Goal: Transaction & Acquisition: Purchase product/service

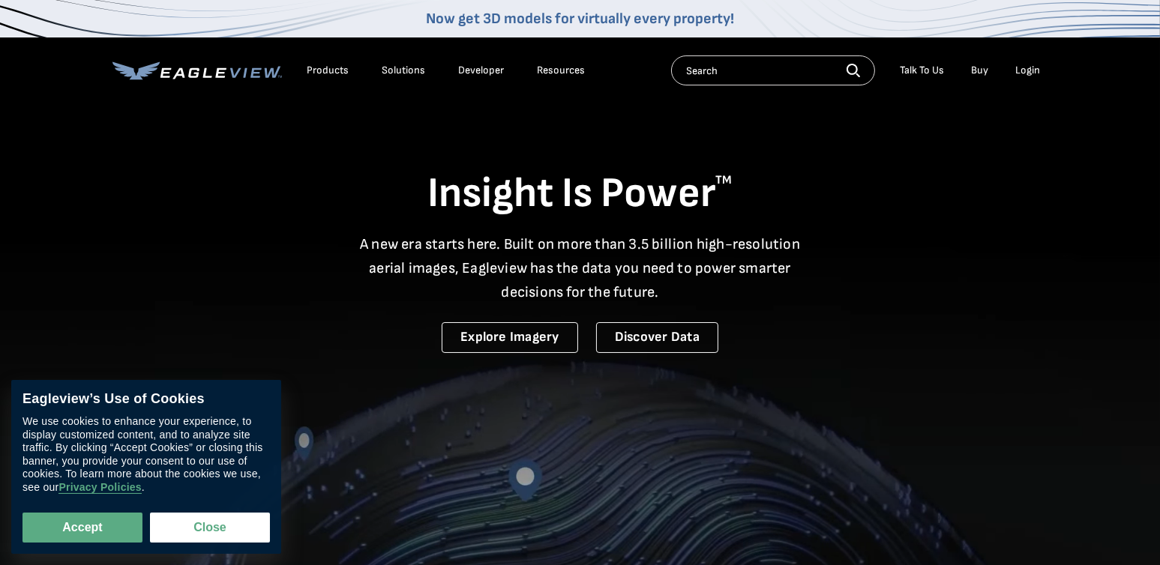
click at [1026, 73] on div "Login" at bounding box center [1028, 70] width 25 height 13
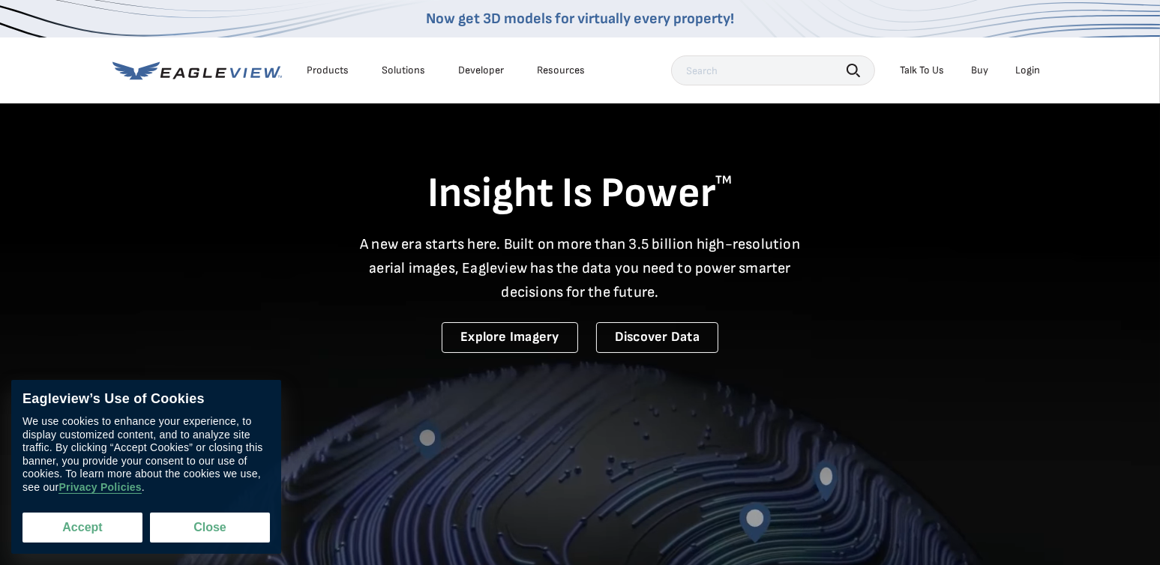
click at [66, 529] on button "Accept" at bounding box center [82, 528] width 120 height 30
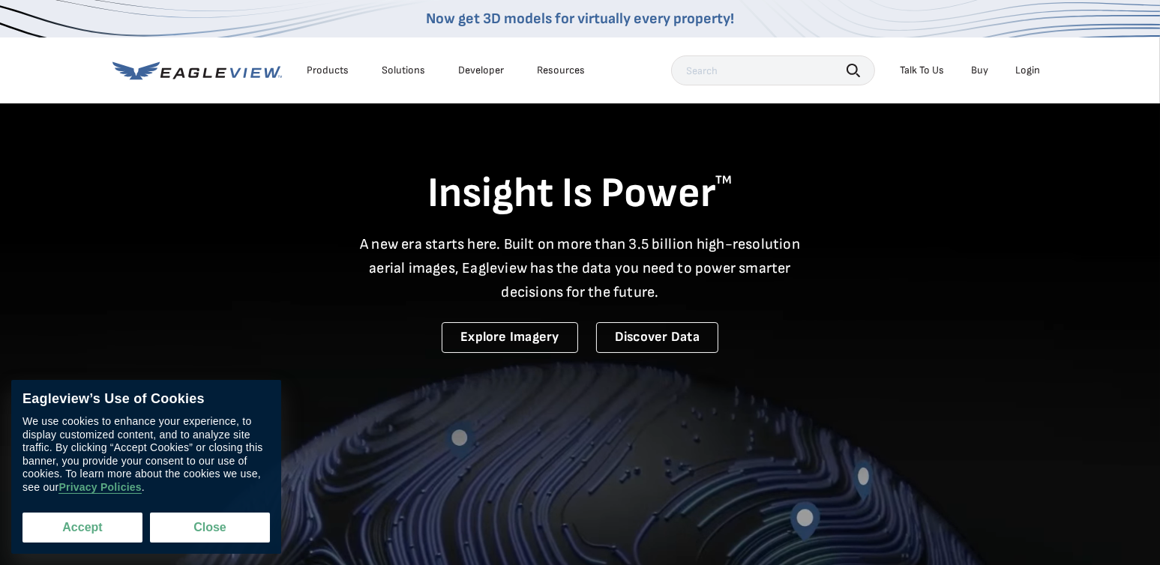
checkbox input "true"
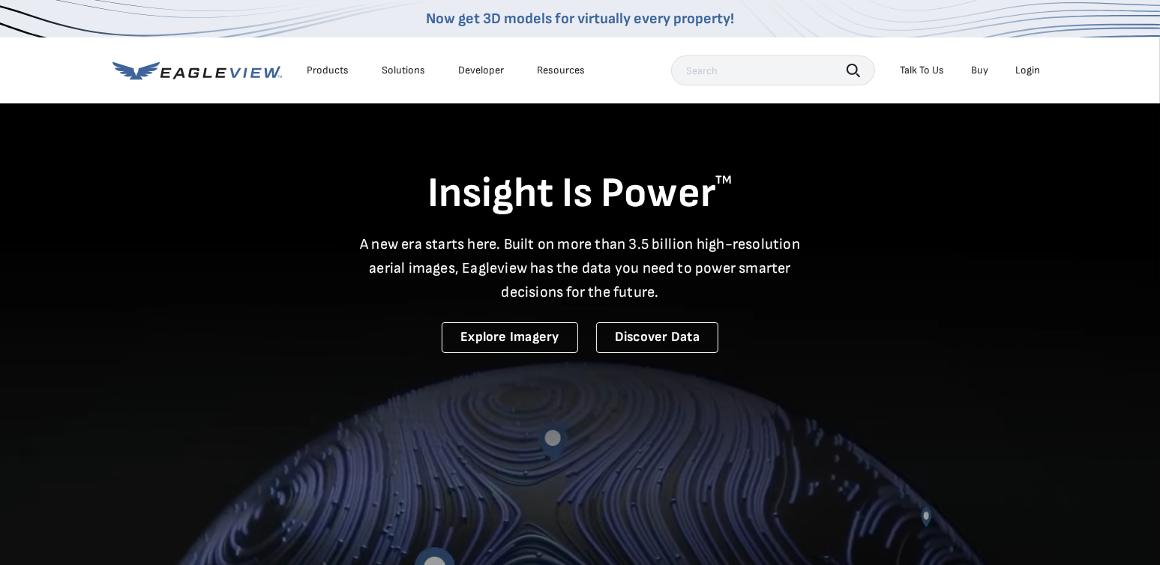
click at [1025, 59] on li "Login" at bounding box center [1028, 70] width 40 height 22
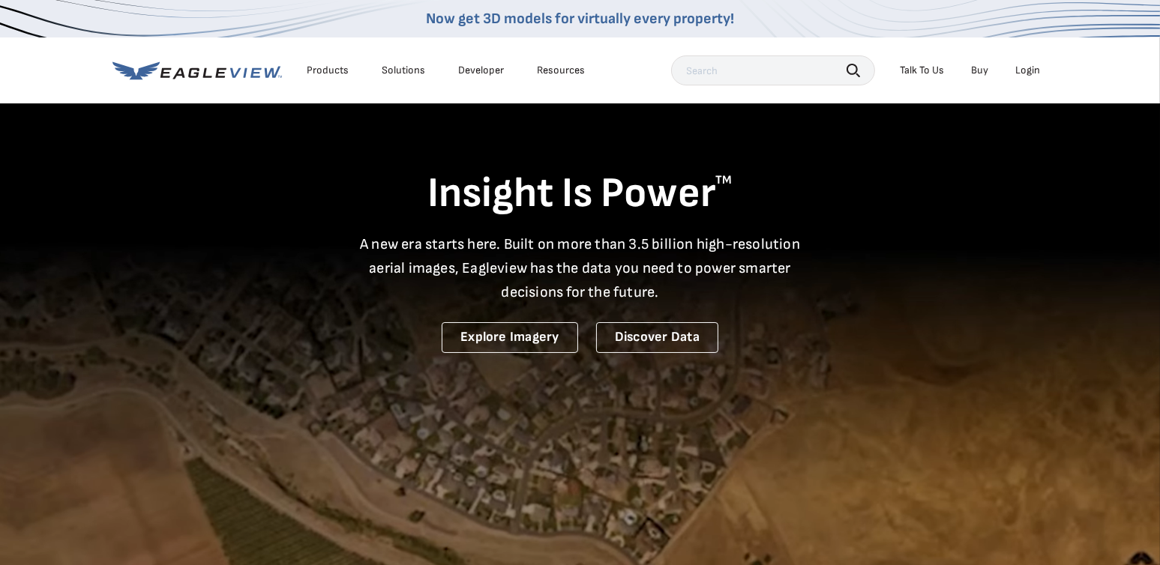
click at [1029, 68] on div "Login" at bounding box center [1028, 70] width 25 height 13
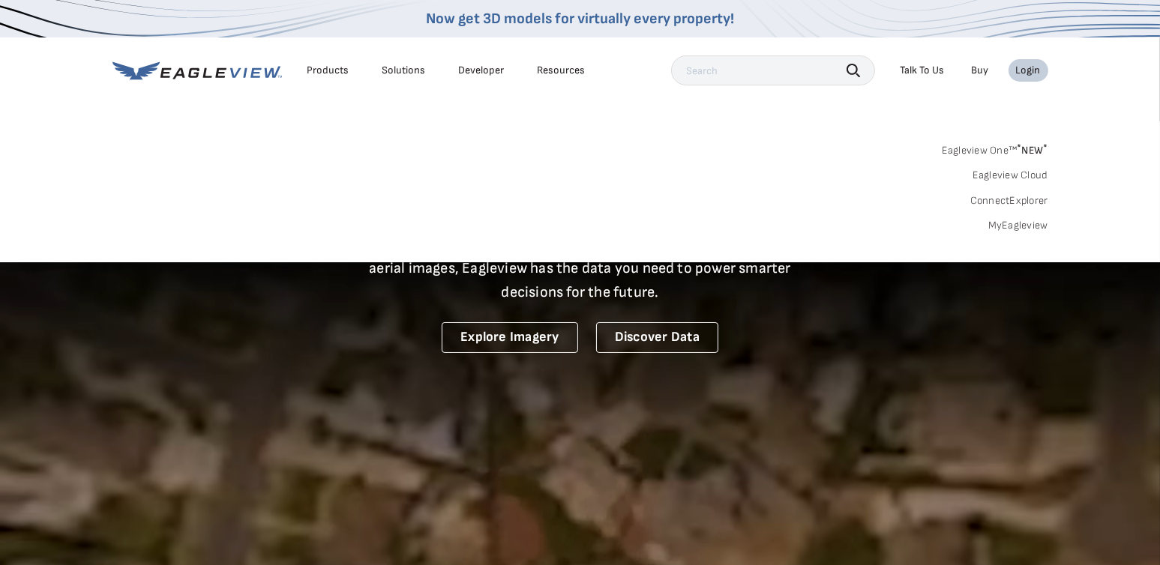
click at [1010, 223] on link "MyEagleview" at bounding box center [1018, 225] width 60 height 13
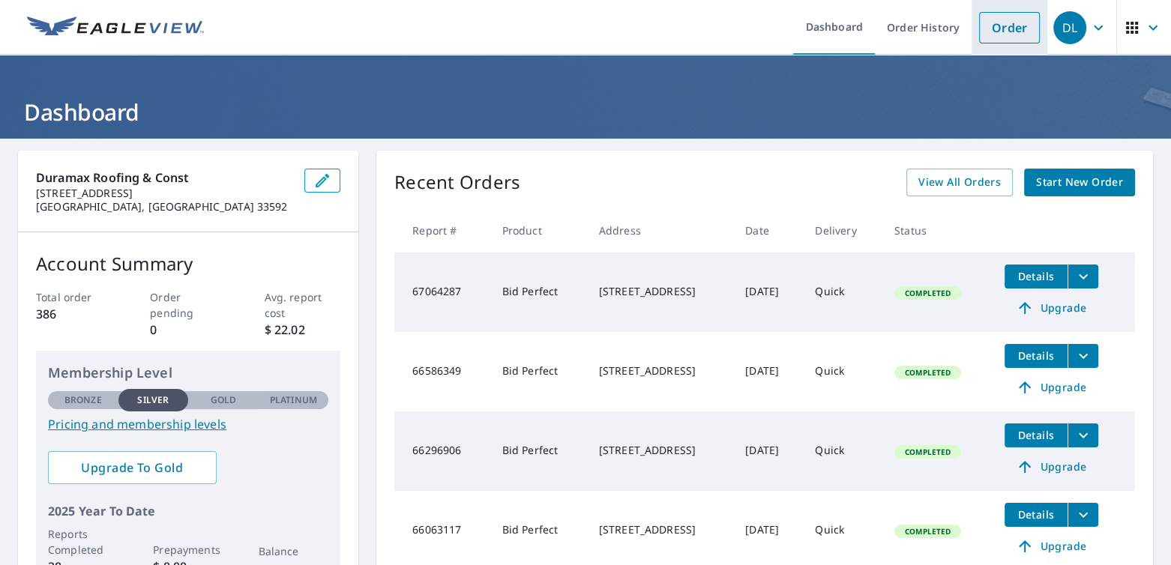
click at [1000, 34] on link "Order" at bounding box center [1009, 27] width 61 height 31
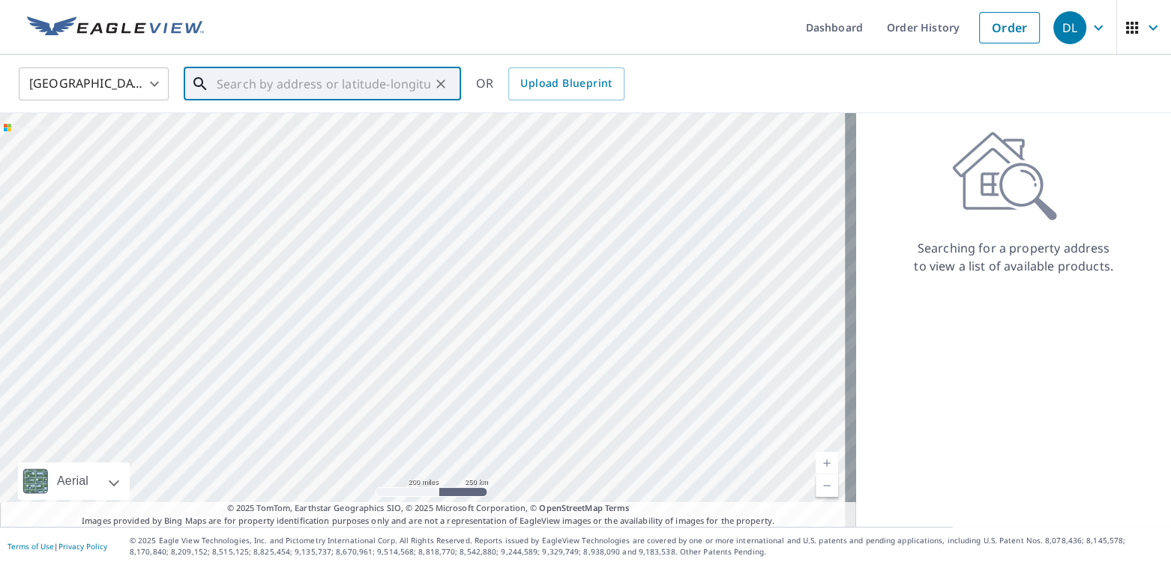
click at [358, 88] on input "text" at bounding box center [324, 84] width 214 height 42
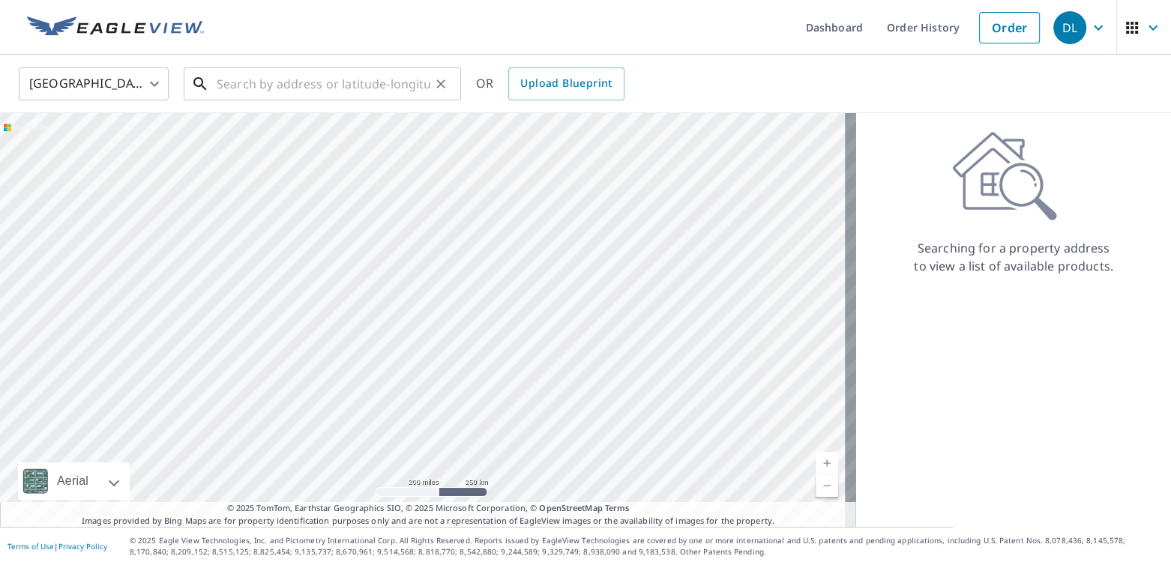
click at [309, 78] on input "text" at bounding box center [324, 84] width 214 height 42
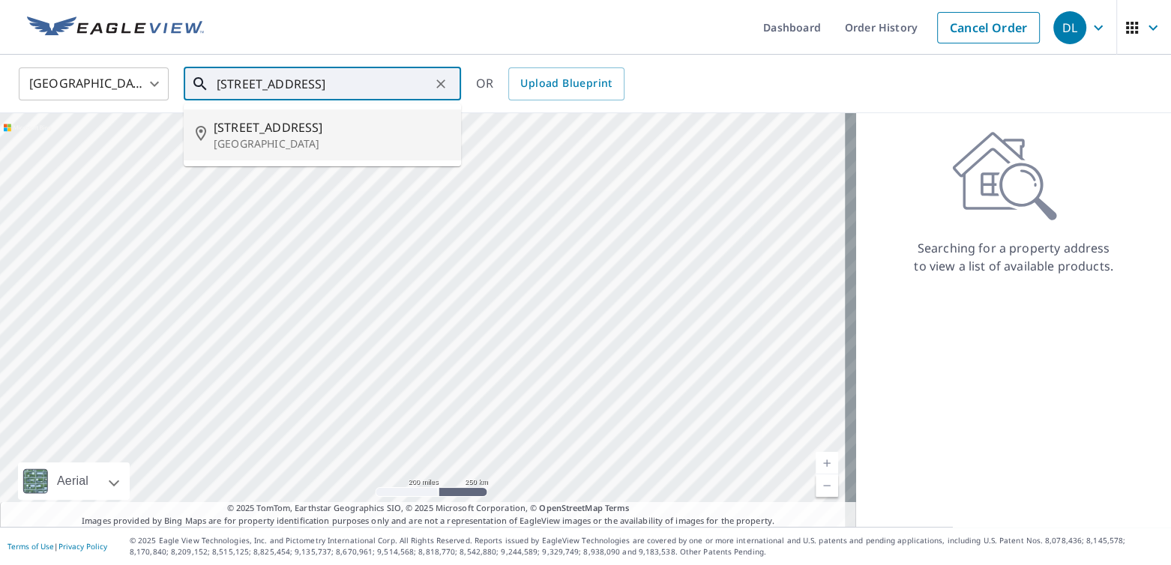
click at [302, 133] on span "[STREET_ADDRESS]" at bounding box center [331, 127] width 235 height 18
type input "[STREET_ADDRESS]"
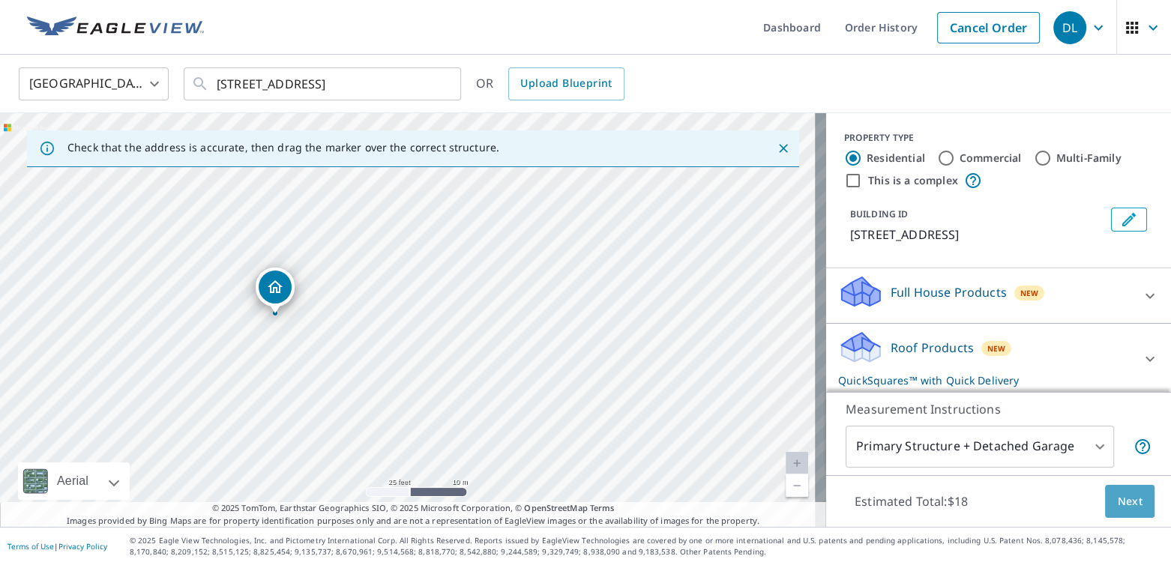
click at [1117, 502] on span "Next" at bounding box center [1129, 502] width 25 height 19
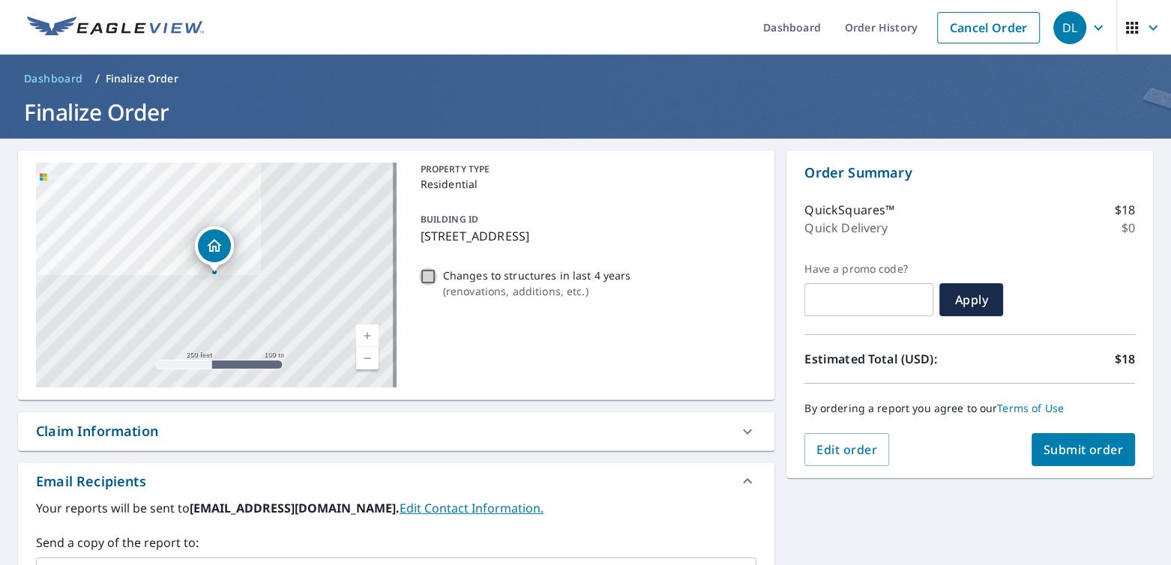
click at [424, 276] on input "Changes to structures in last 4 years ( renovations, additions, etc. )" at bounding box center [428, 277] width 18 height 18
checkbox input "true"
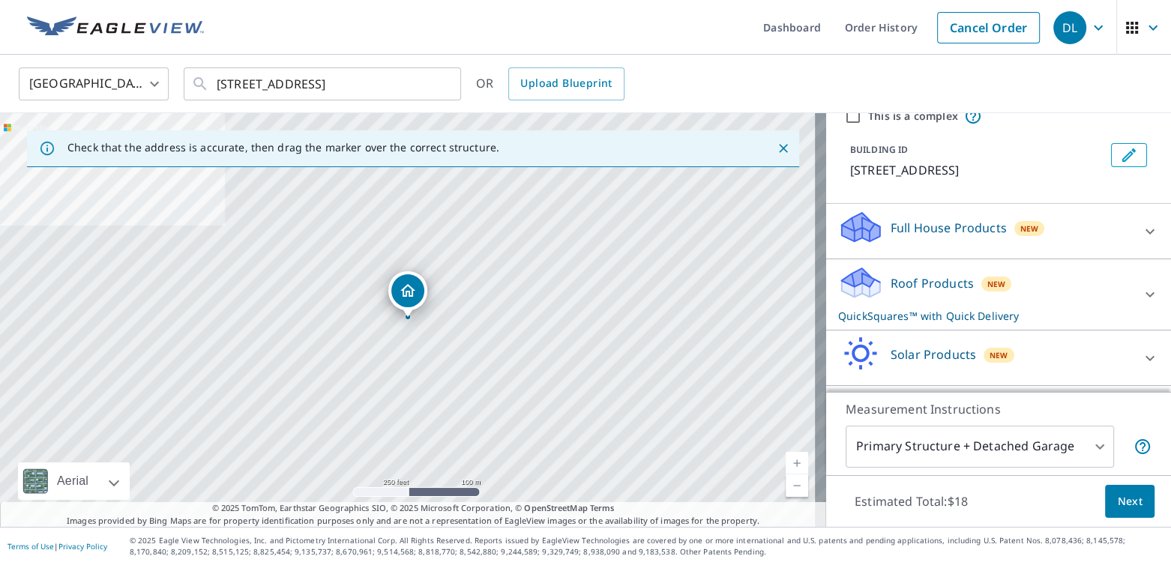
scroll to position [130, 0]
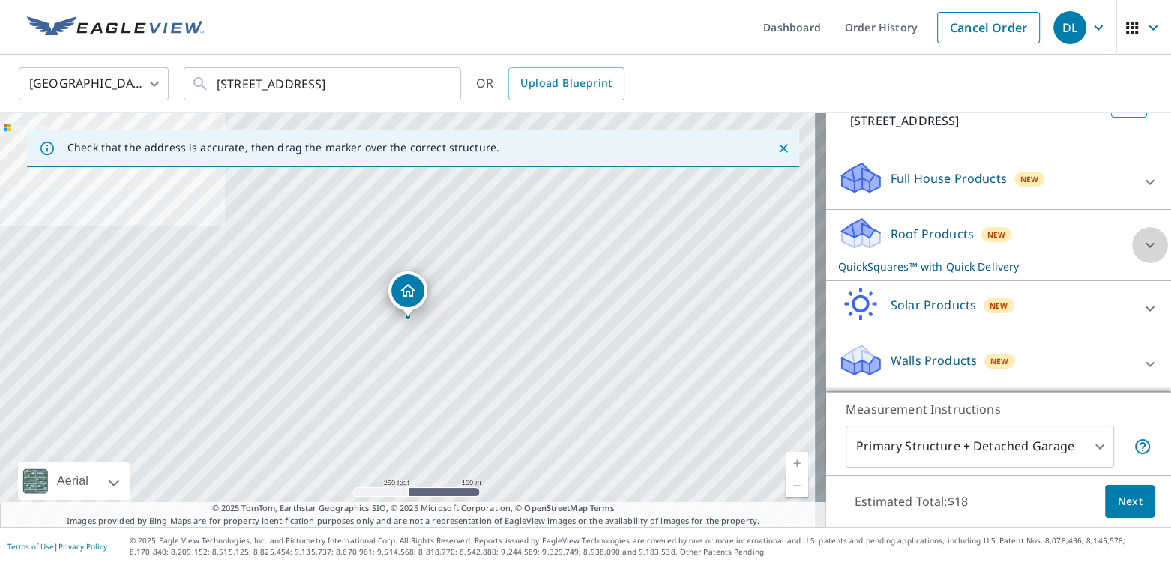
click at [1141, 239] on icon at bounding box center [1150, 245] width 18 height 18
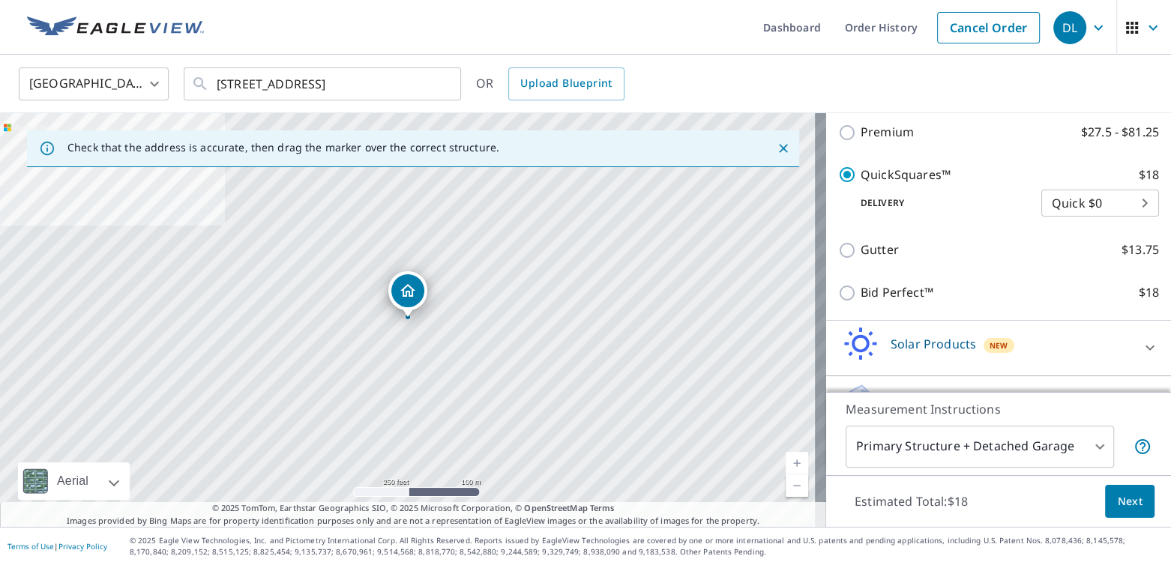
scroll to position [280, 0]
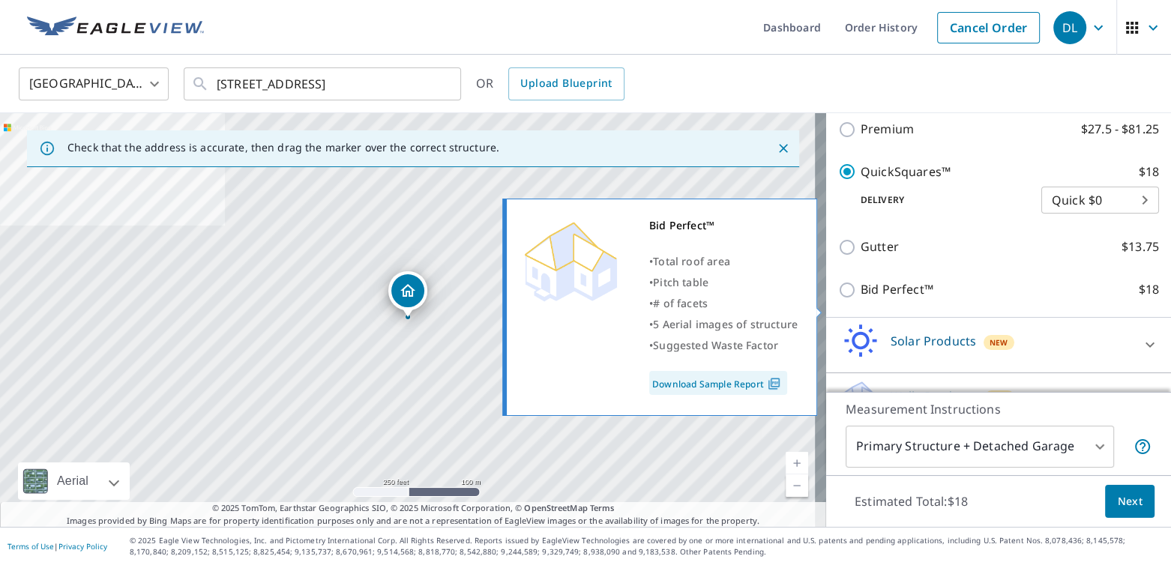
click at [840, 299] on input "Bid Perfect™ $18" at bounding box center [849, 290] width 22 height 18
checkbox input "true"
checkbox input "false"
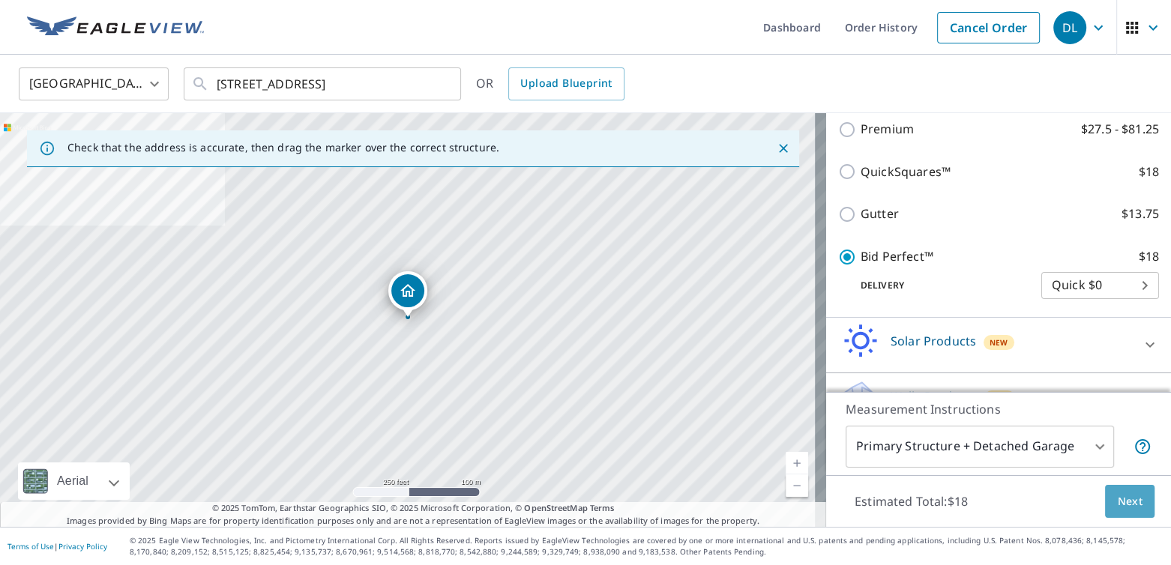
click at [1125, 503] on span "Next" at bounding box center [1129, 502] width 25 height 19
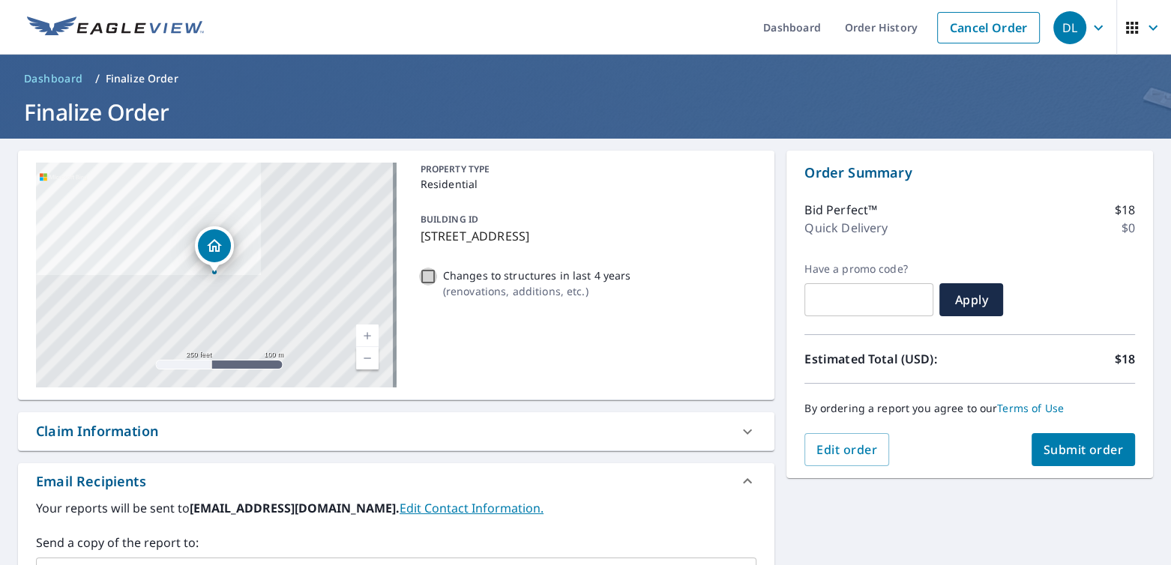
click at [421, 279] on input "Changes to structures in last 4 years ( renovations, additions, etc. )" at bounding box center [428, 277] width 18 height 18
checkbox input "true"
click at [1067, 448] on span "Submit order" at bounding box center [1084, 450] width 80 height 16
checkbox input "true"
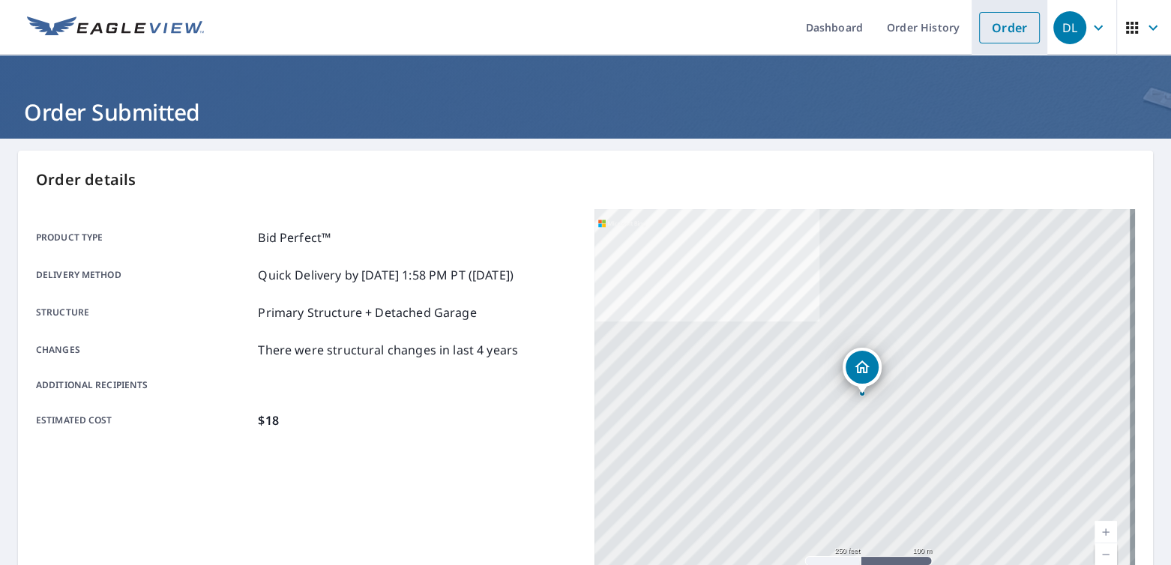
click at [979, 25] on link "Order" at bounding box center [1009, 27] width 61 height 31
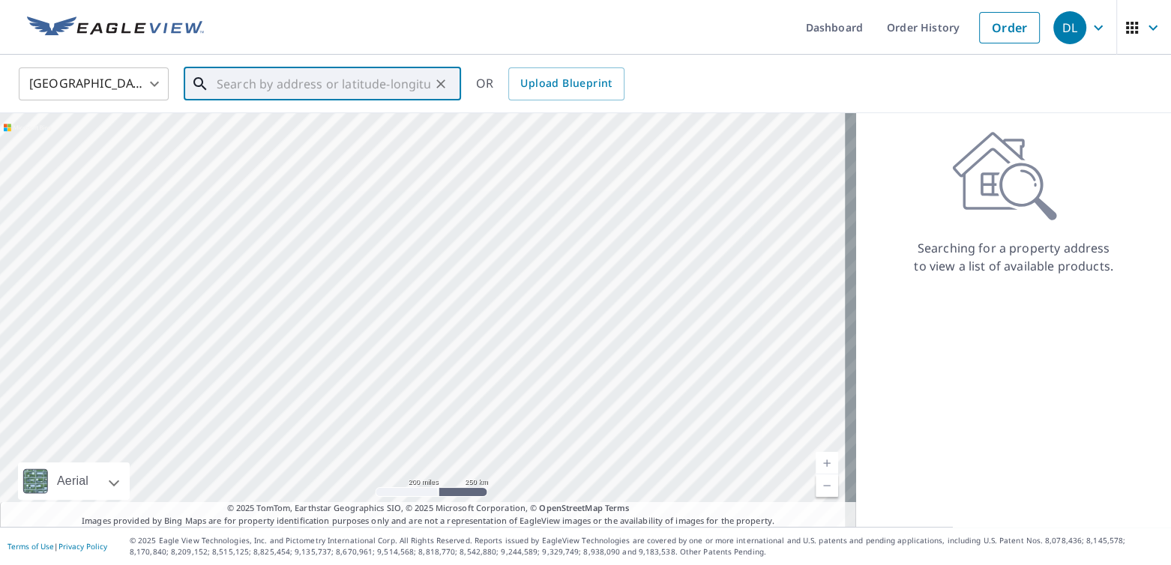
click at [314, 86] on input "text" at bounding box center [324, 84] width 214 height 42
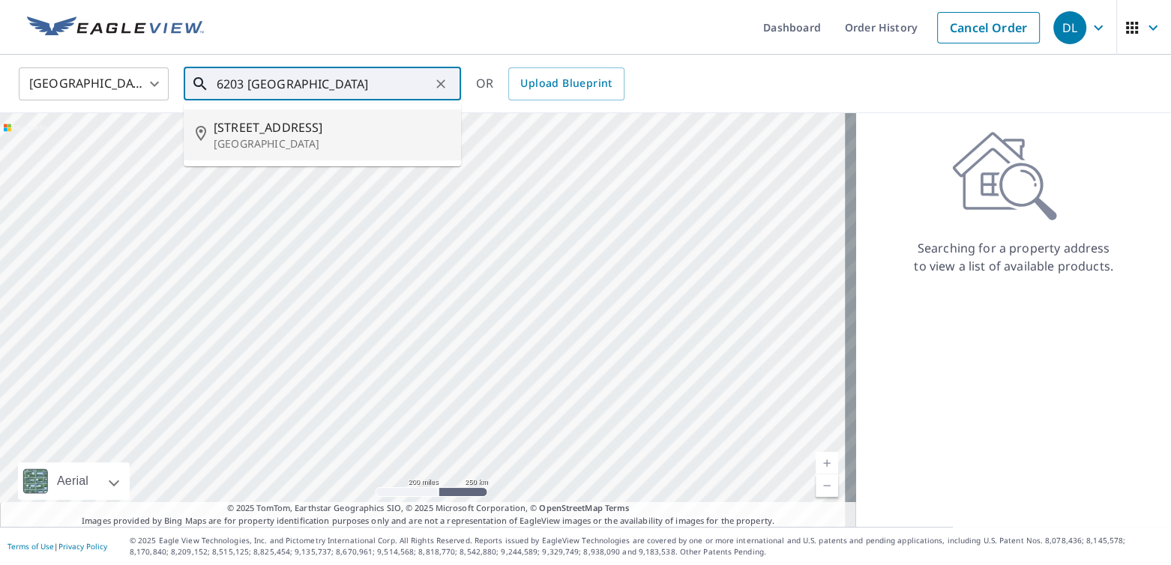
click at [301, 119] on span "[STREET_ADDRESS]" at bounding box center [331, 127] width 235 height 18
type input "[STREET_ADDRESS]"
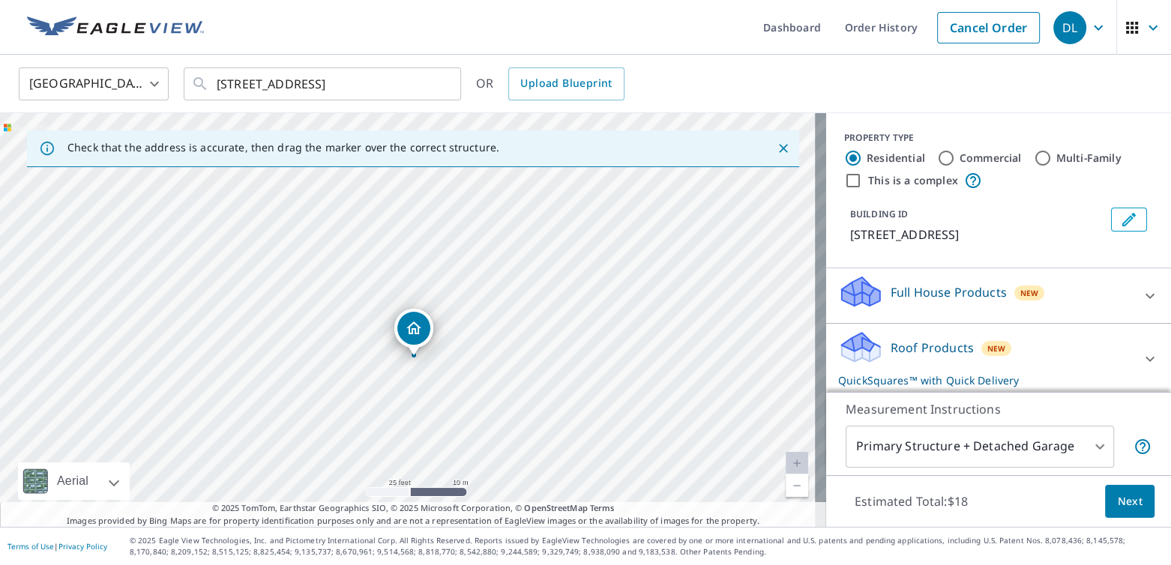
click at [1123, 488] on button "Next" at bounding box center [1129, 502] width 49 height 34
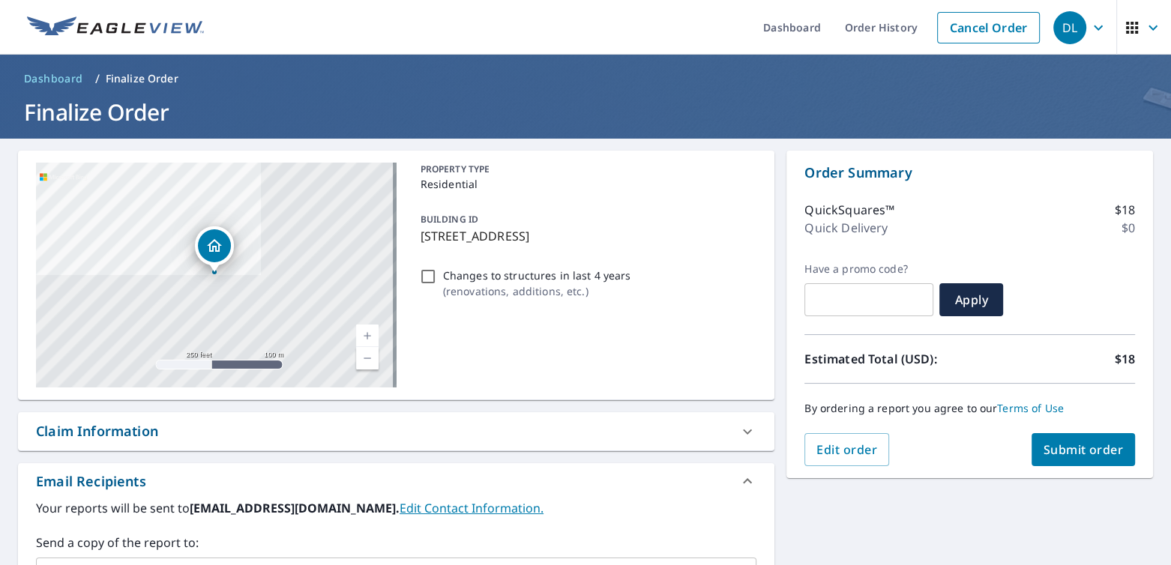
checkbox input "true"
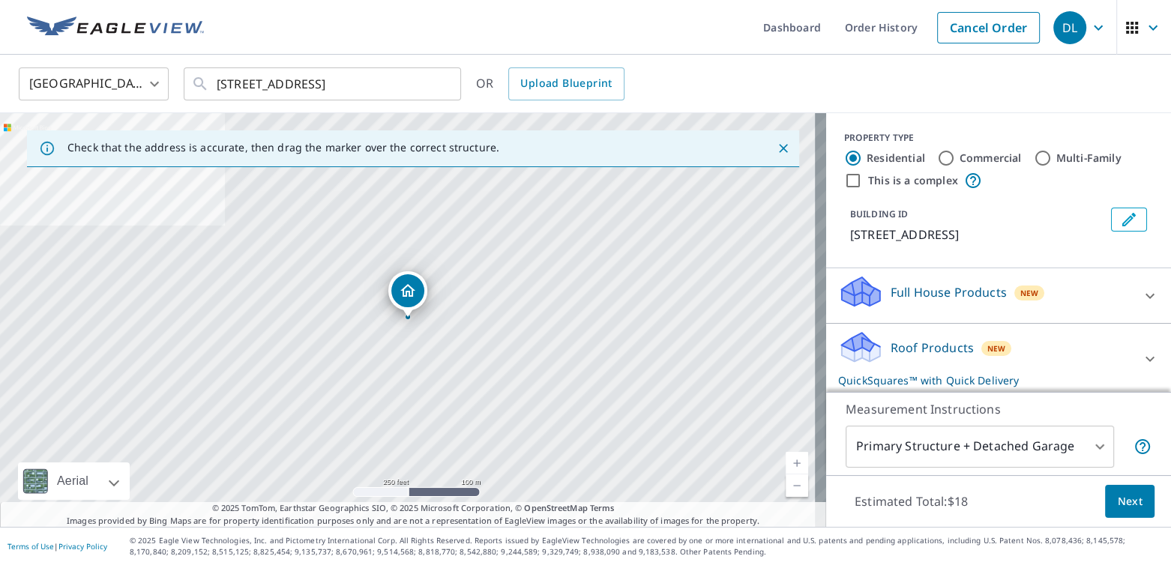
scroll to position [130, 0]
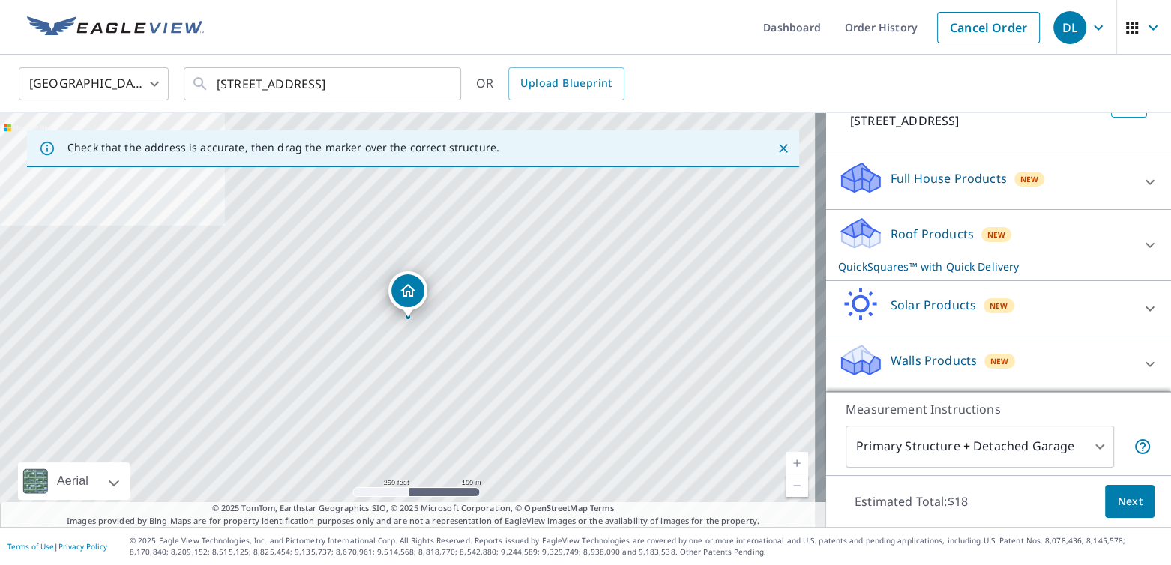
click at [1090, 245] on div "Roof Products New QuickSquares™ with Quick Delivery" at bounding box center [985, 245] width 294 height 58
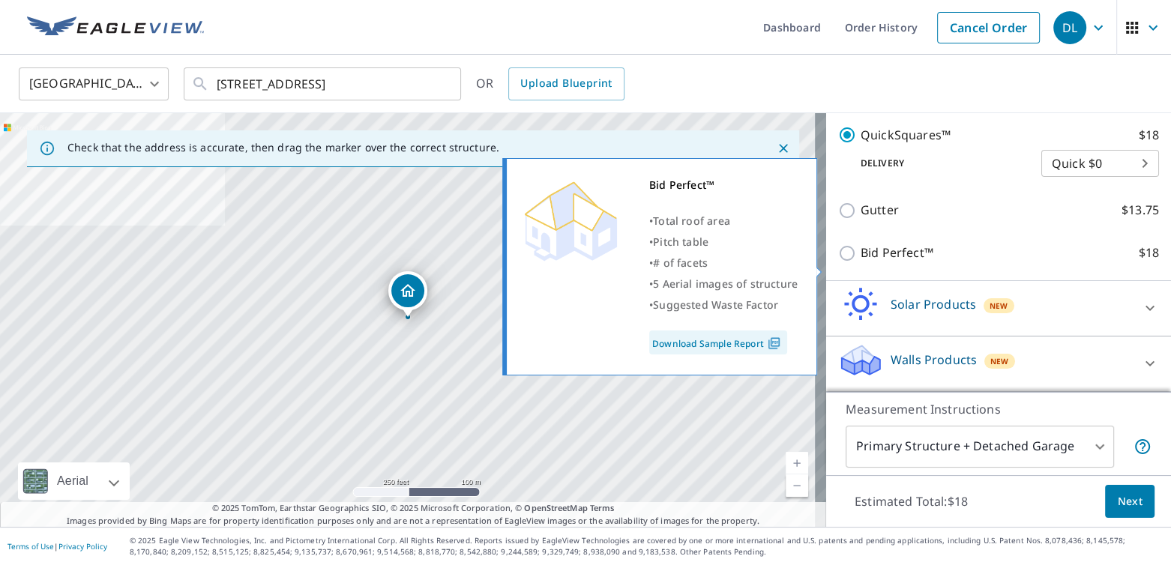
scroll to position [334, 0]
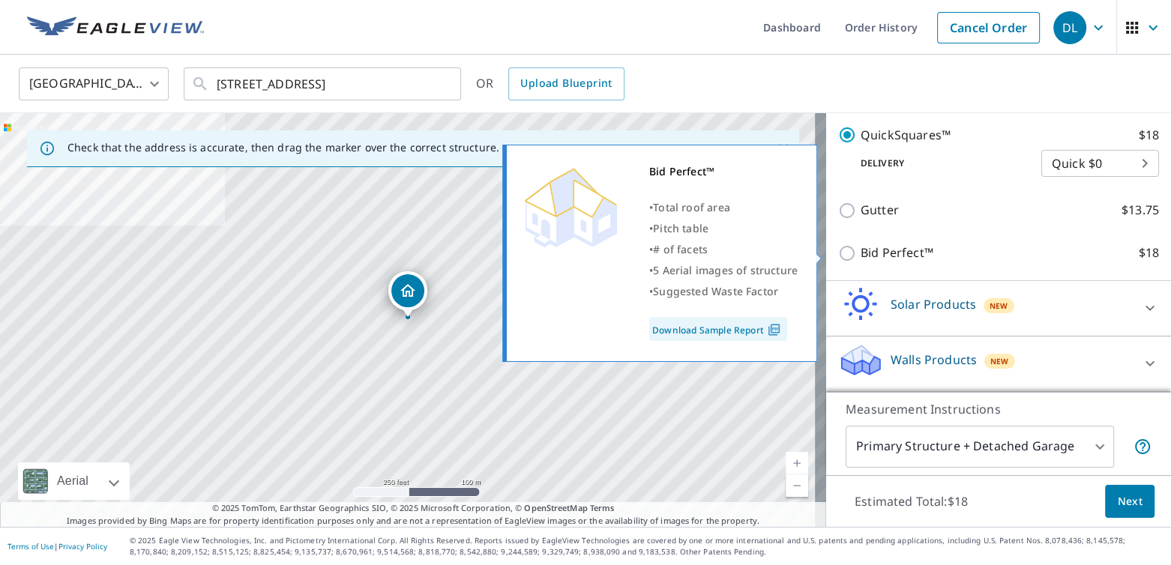
click at [838, 247] on input "Bid Perfect™ $18" at bounding box center [849, 253] width 22 height 18
checkbox input "true"
checkbox input "false"
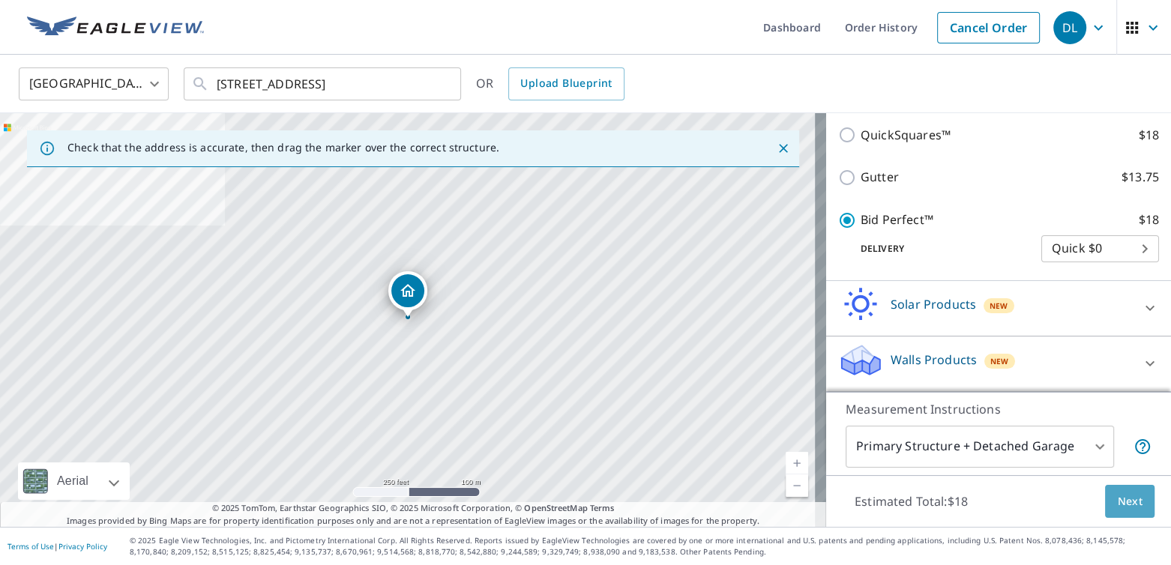
click at [1125, 502] on span "Next" at bounding box center [1129, 502] width 25 height 19
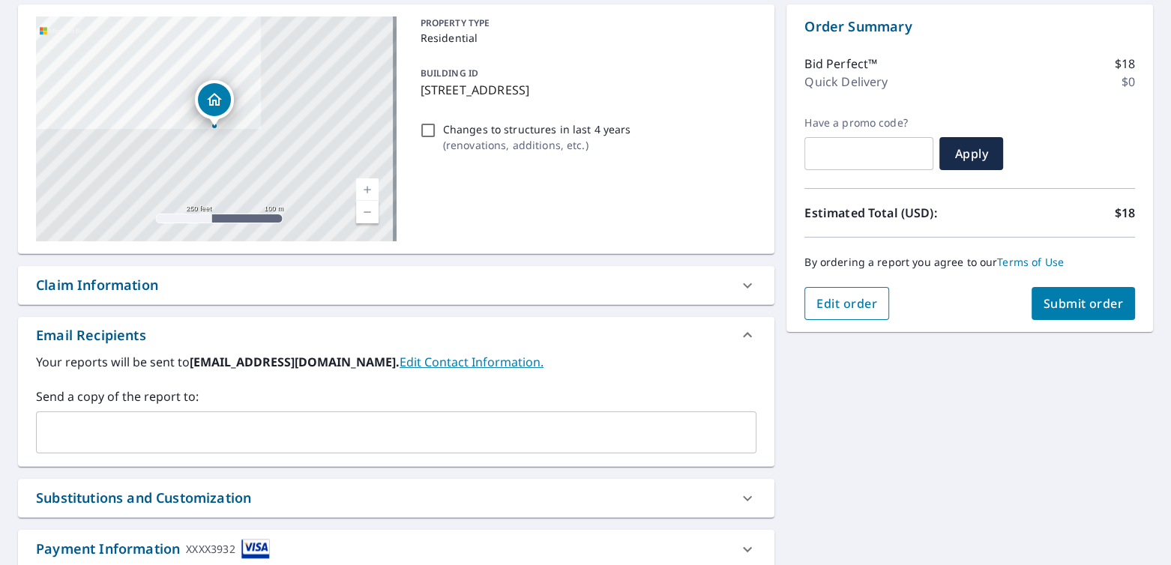
scroll to position [150, 0]
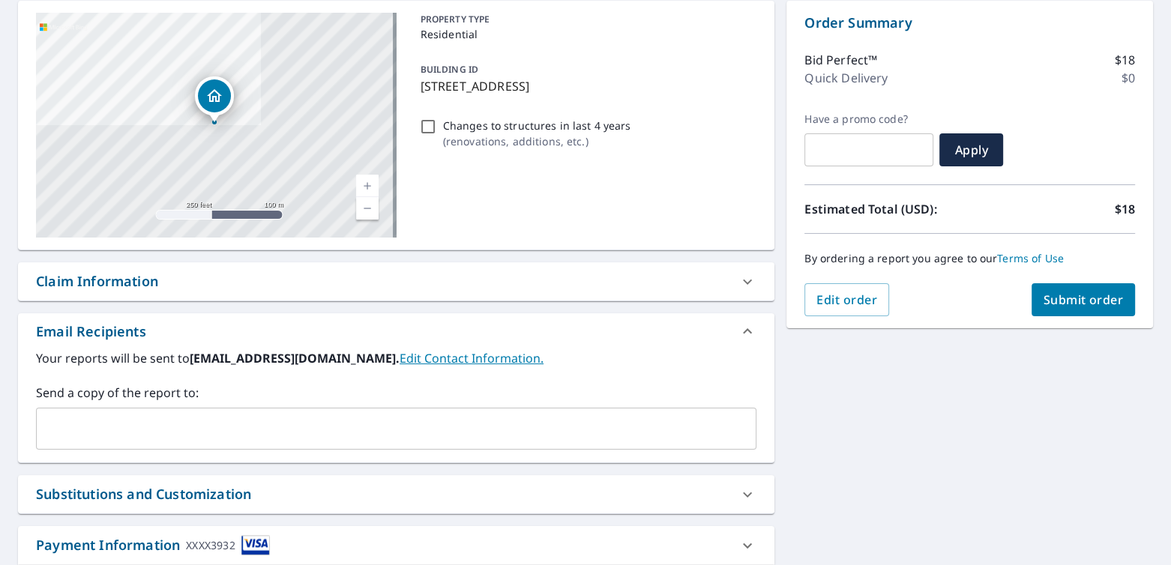
click at [420, 128] on input "Changes to structures in last 4 years ( renovations, additions, etc. )" at bounding box center [428, 127] width 18 height 18
checkbox input "true"
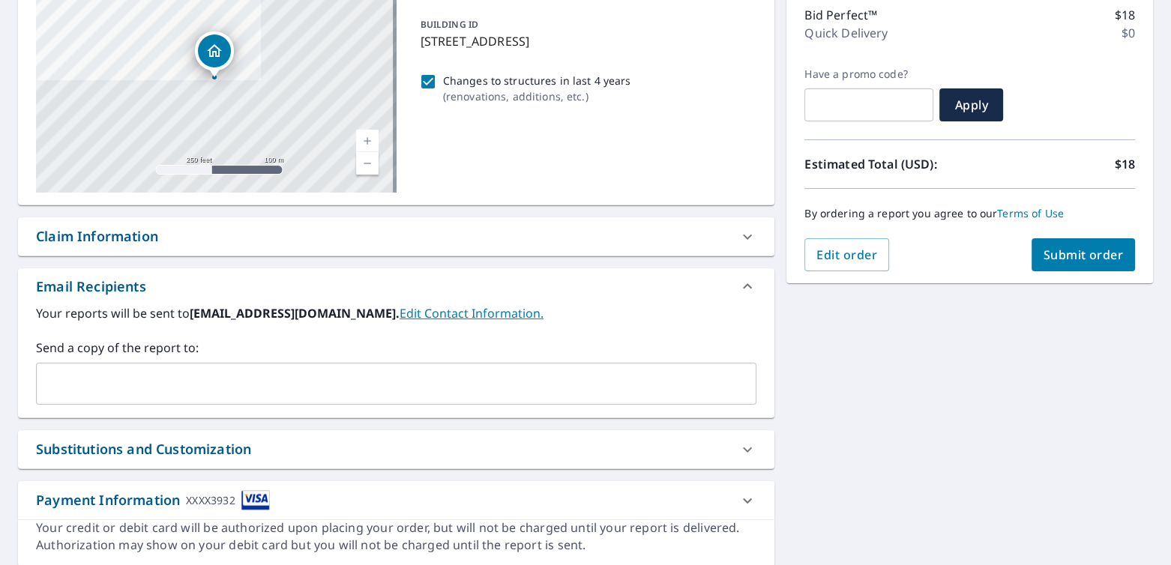
scroll to position [245, 0]
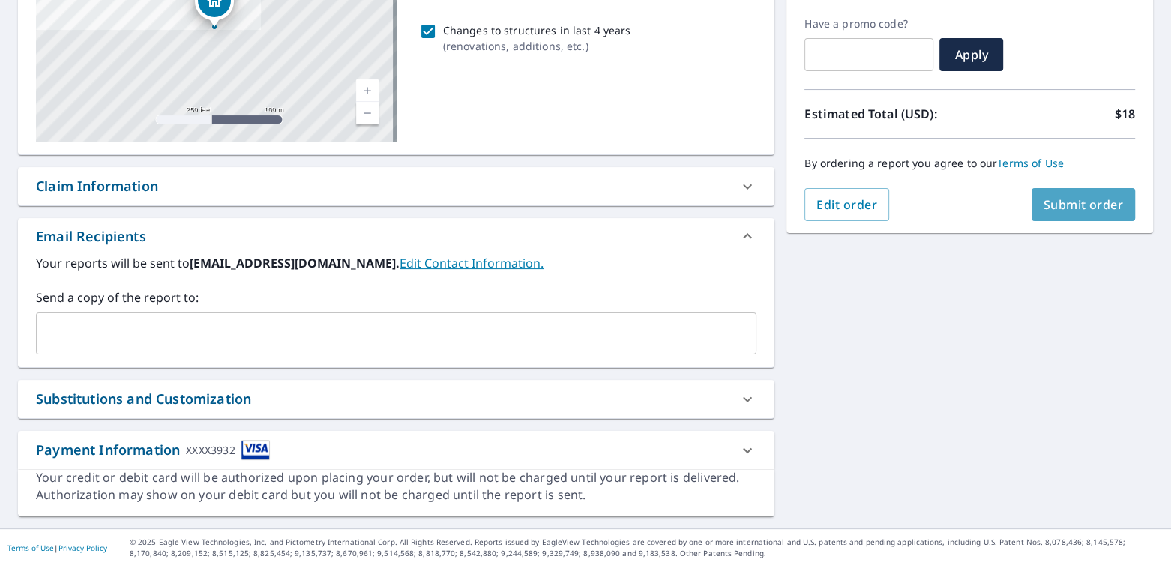
click at [1058, 202] on span "Submit order" at bounding box center [1084, 204] width 80 height 16
checkbox input "true"
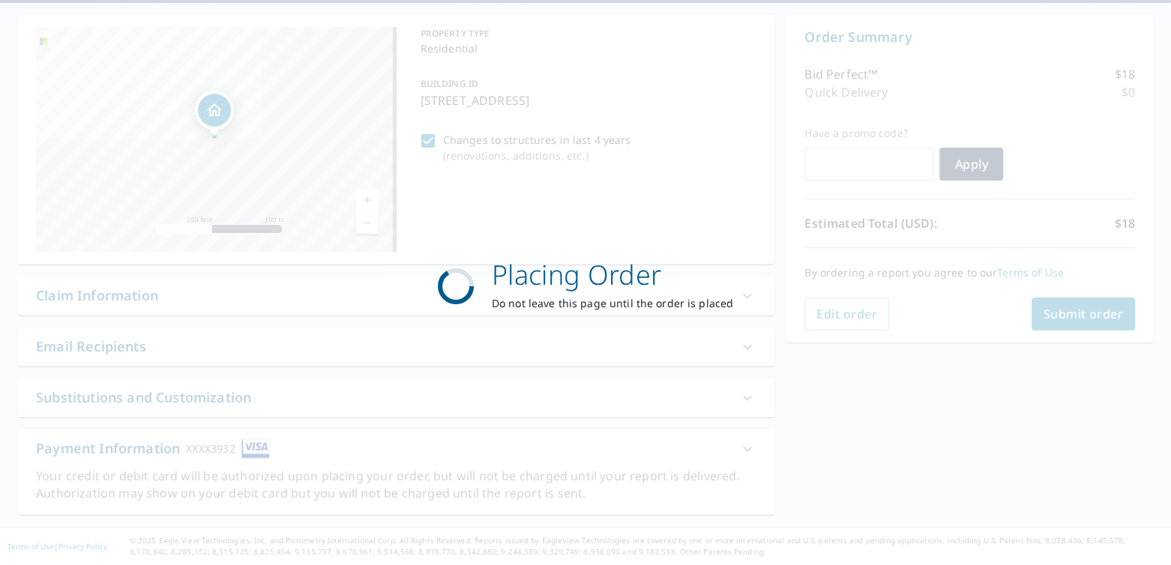
scroll to position [134, 0]
